Goal: Communication & Community: Answer question/provide support

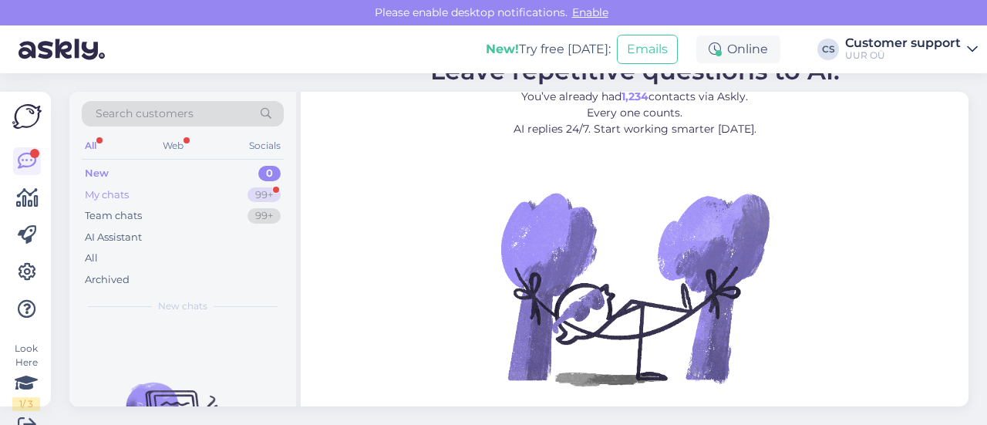
click at [207, 198] on div "My chats 99+" at bounding box center [183, 195] width 202 height 22
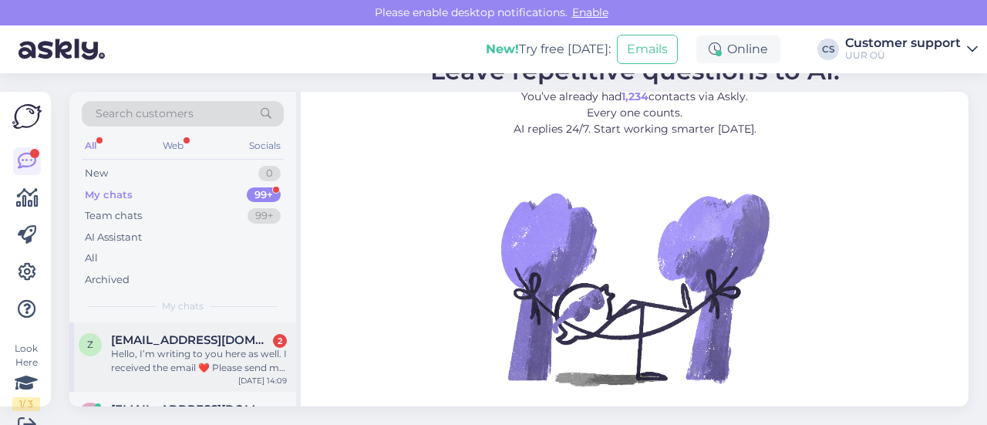
click at [190, 342] on span "[EMAIL_ADDRESS][DOMAIN_NAME]" at bounding box center [191, 340] width 160 height 14
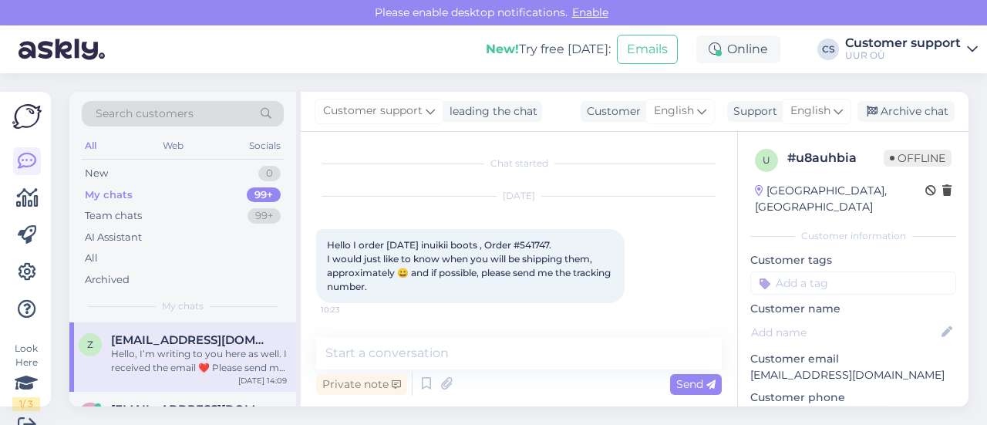
scroll to position [23, 0]
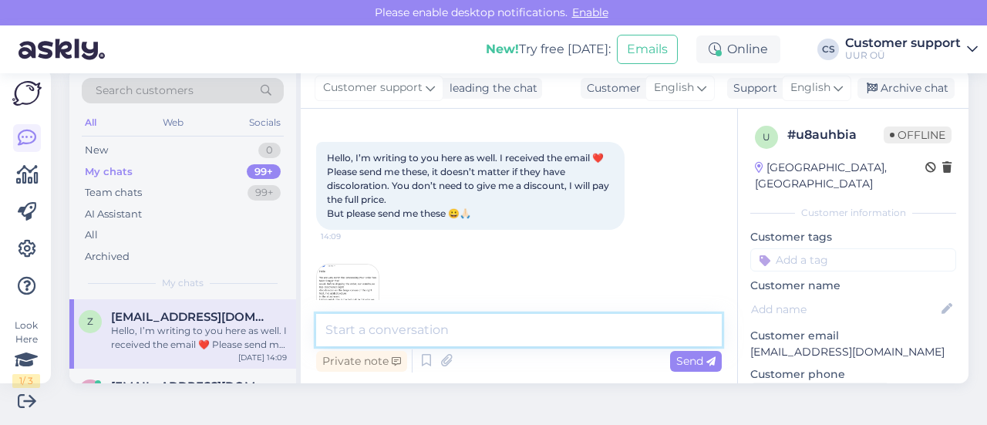
click at [434, 328] on textarea at bounding box center [518, 330] width 405 height 32
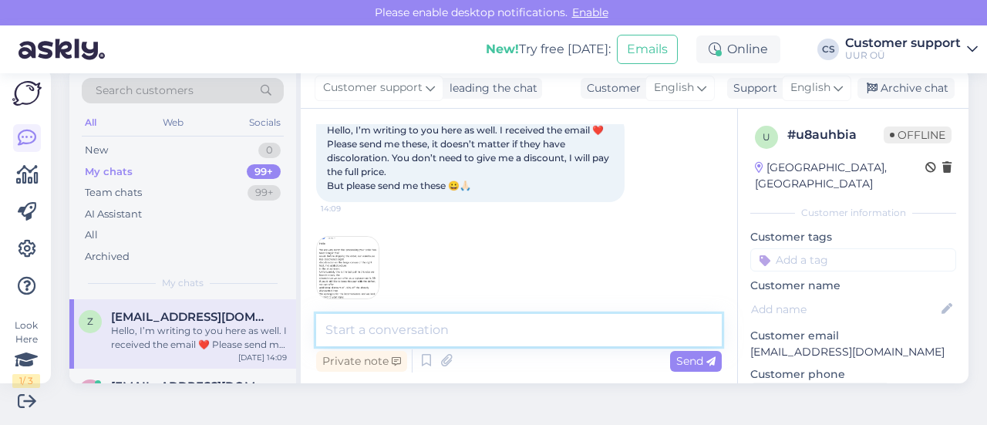
scroll to position [811, 0]
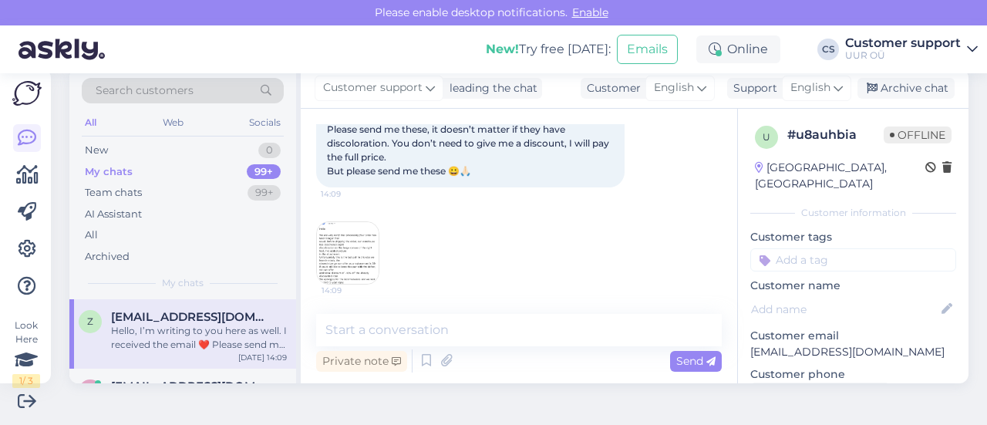
click at [361, 269] on img at bounding box center [348, 253] width 62 height 62
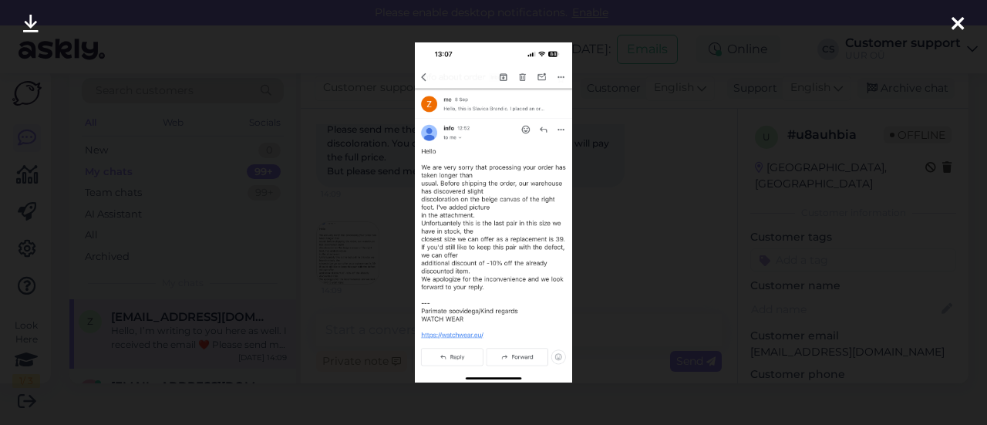
click at [955, 24] on icon at bounding box center [957, 25] width 12 height 20
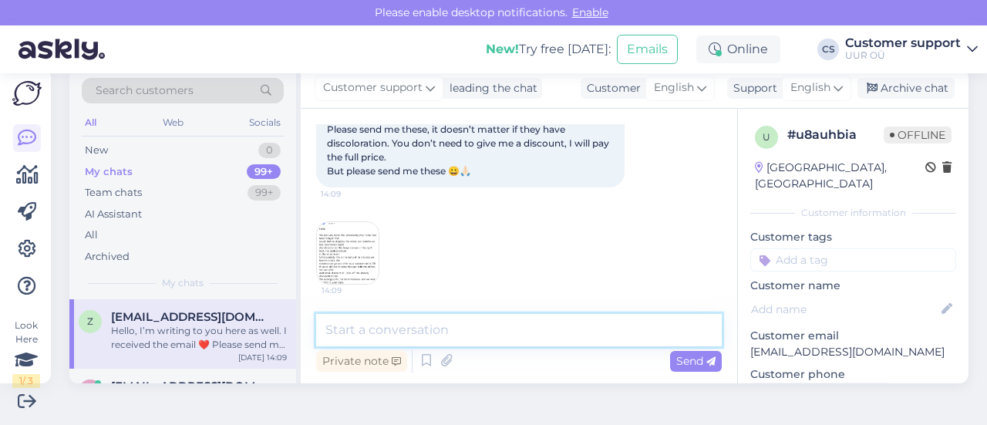
click at [405, 325] on textarea at bounding box center [518, 330] width 405 height 32
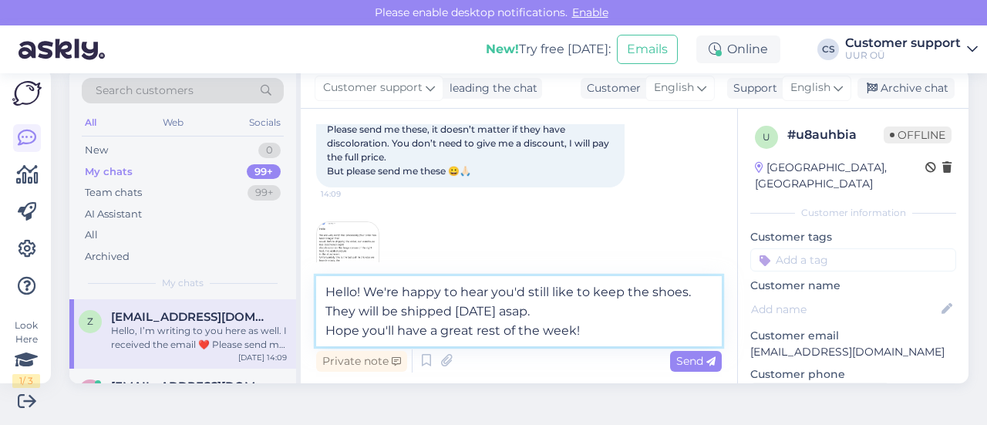
click at [544, 323] on textarea "Hello! We're happy to hear you'd still like to keep the shoes. They will be shi…" at bounding box center [518, 311] width 405 height 70
click at [537, 309] on textarea "Hello! We're happy to hear you'd still like to keep the shoes. They will be shi…" at bounding box center [518, 311] width 405 height 70
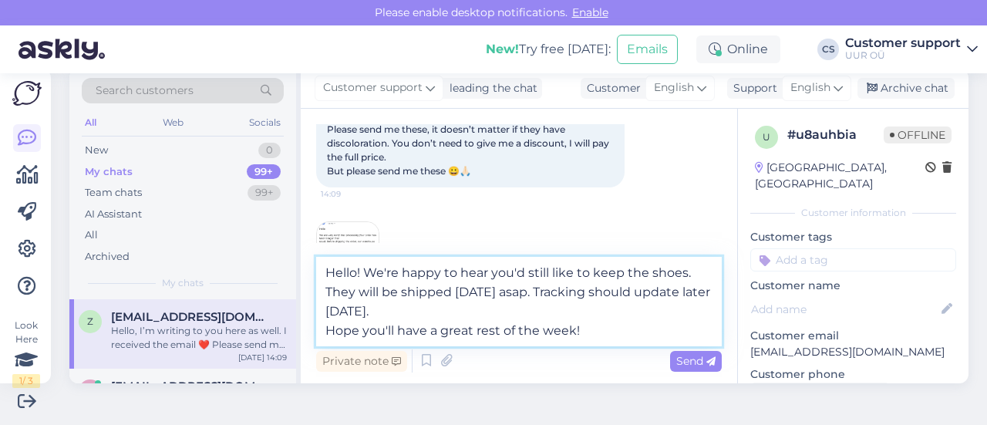
type textarea "Hello! We're happy to hear you'd still like to keep the shoes. They will be shi…"
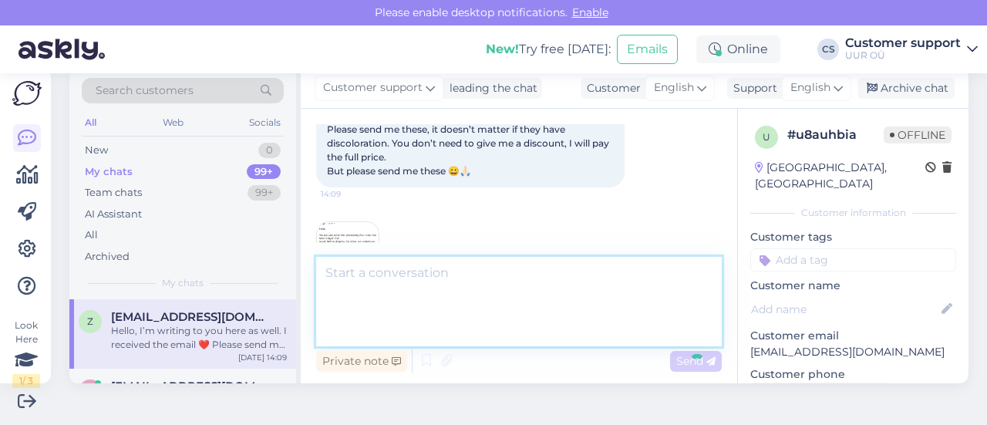
scroll to position [919, 0]
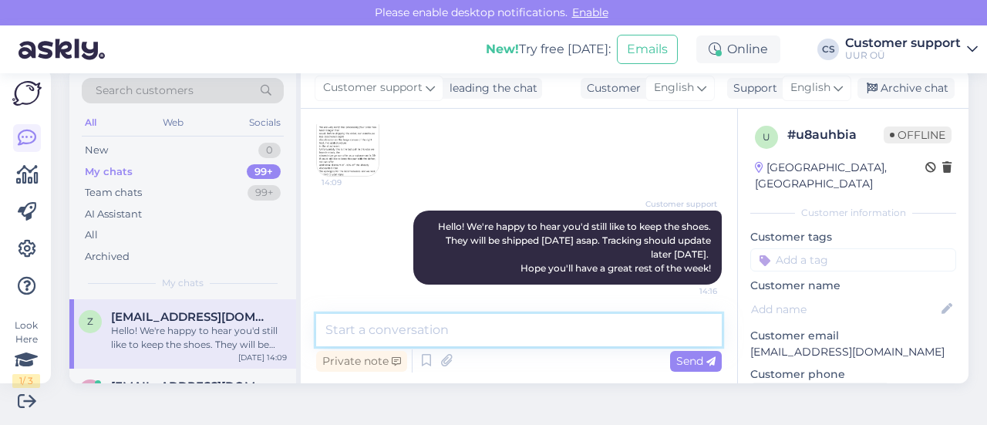
click at [543, 325] on textarea at bounding box center [518, 330] width 405 height 32
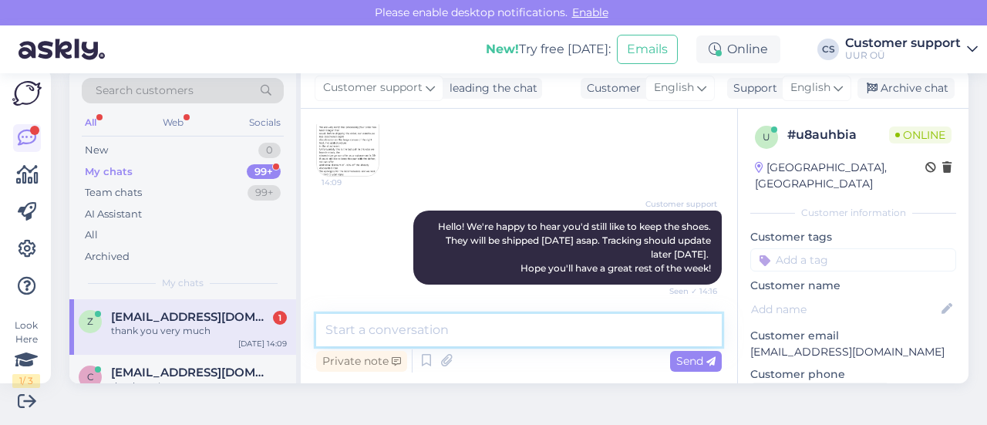
scroll to position [985, 0]
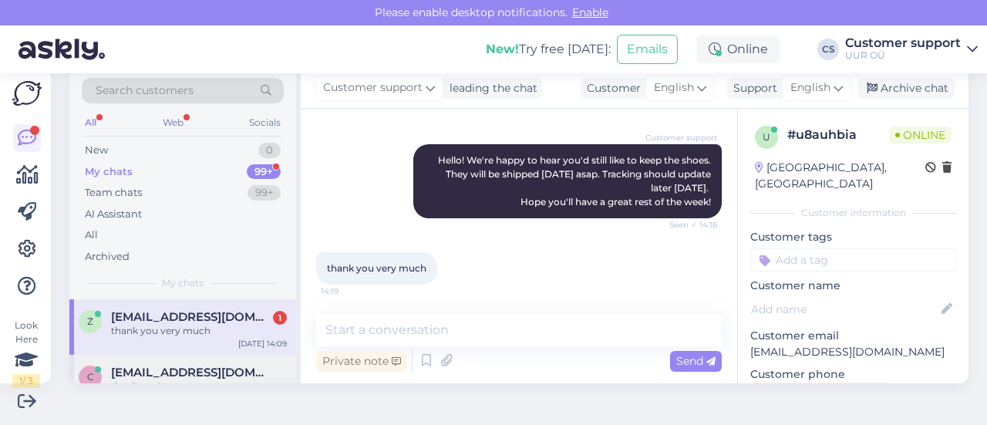
click at [231, 368] on span "[EMAIL_ADDRESS][DOMAIN_NAME]" at bounding box center [191, 372] width 160 height 14
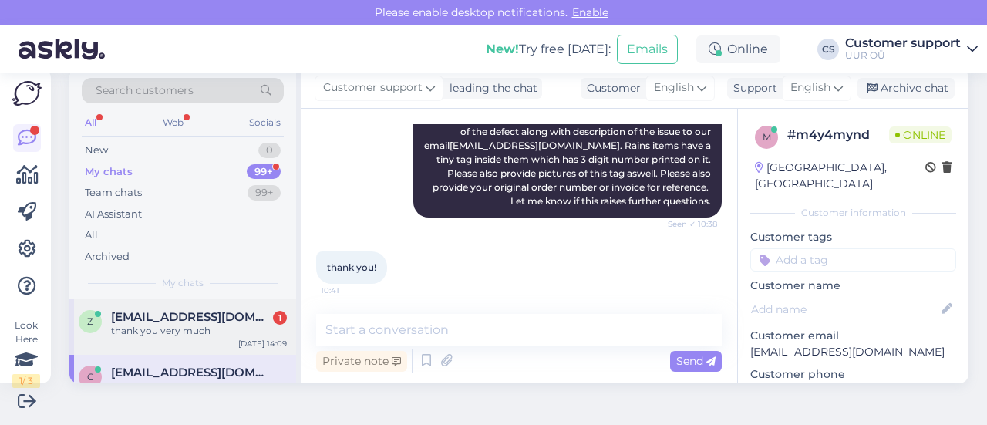
drag, startPoint x: 189, startPoint y: 315, endPoint x: 313, endPoint y: 317, distance: 124.1
click at [190, 315] on span "[EMAIL_ADDRESS][DOMAIN_NAME]" at bounding box center [191, 317] width 160 height 14
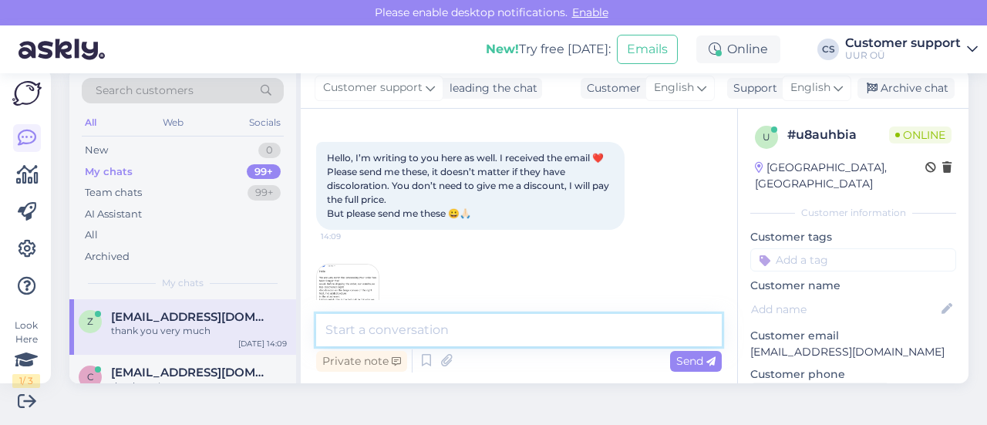
click at [382, 336] on textarea at bounding box center [518, 330] width 405 height 32
